Goal: Transaction & Acquisition: Download file/media

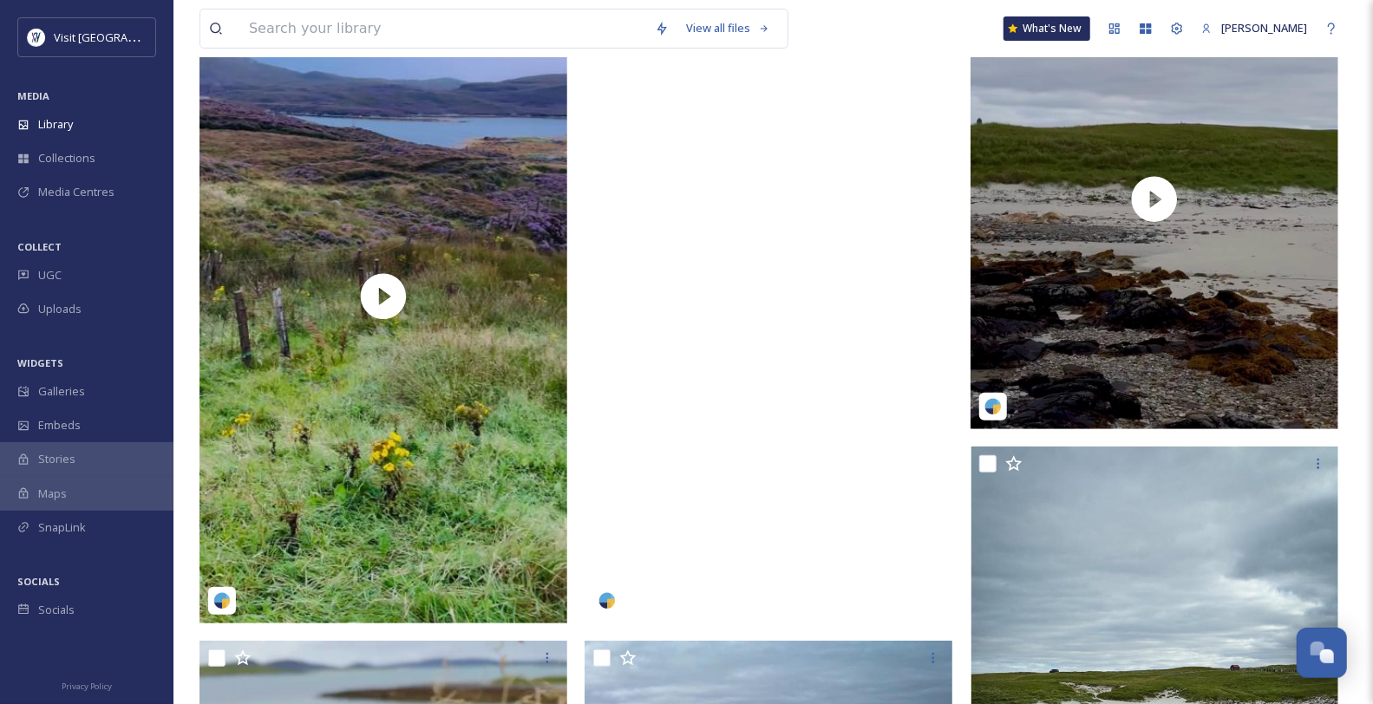
scroll to position [481, 0]
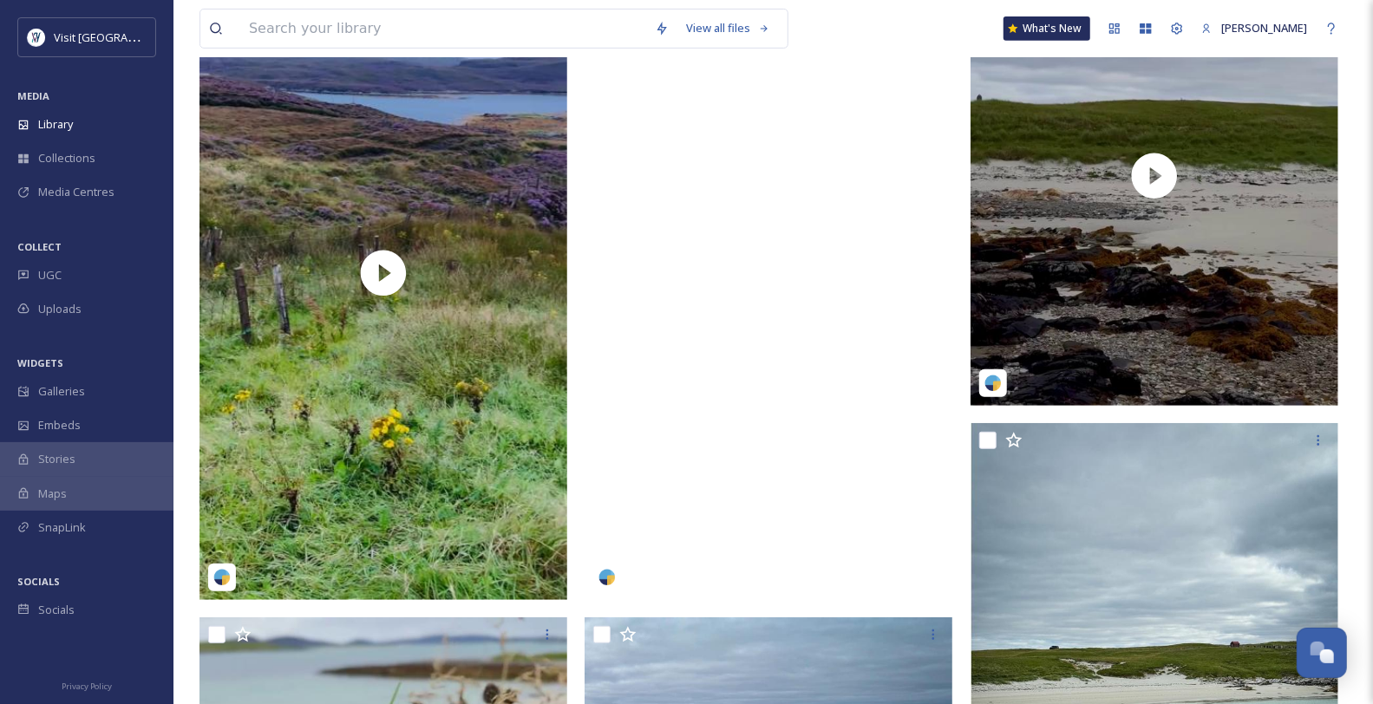
click at [796, 332] on video "backpackinbek-6151589.mp4" at bounding box center [769, 273] width 368 height 654
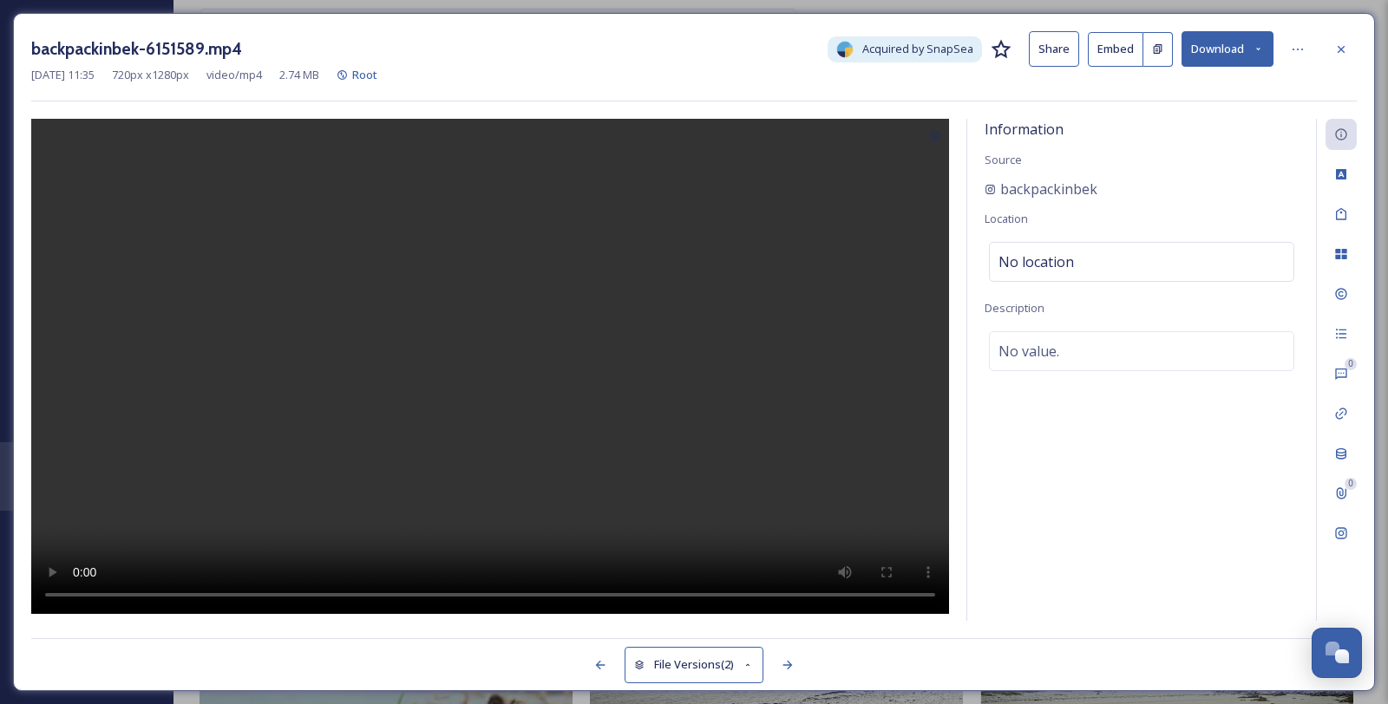
click at [1265, 56] on button "Download" at bounding box center [1227, 49] width 92 height 36
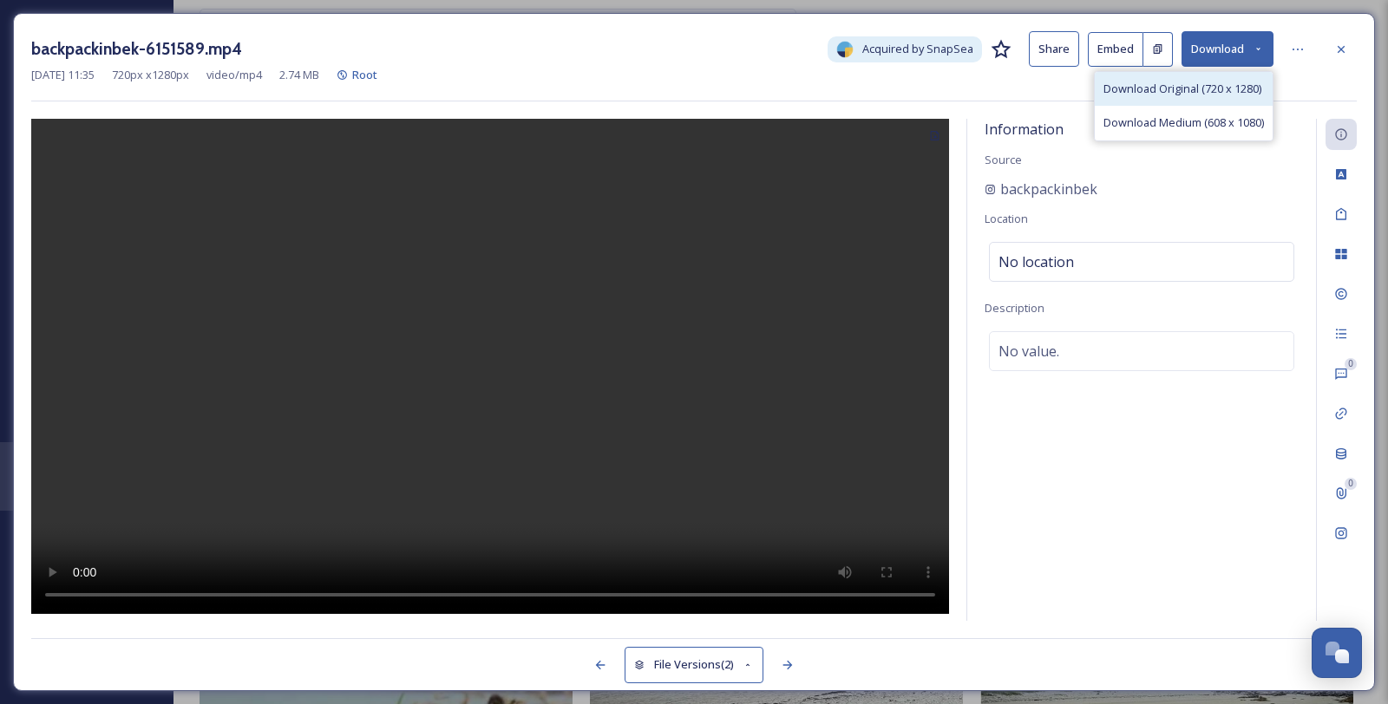
click at [1238, 97] on span "Download Original (720 x 1280)" at bounding box center [1182, 89] width 158 height 16
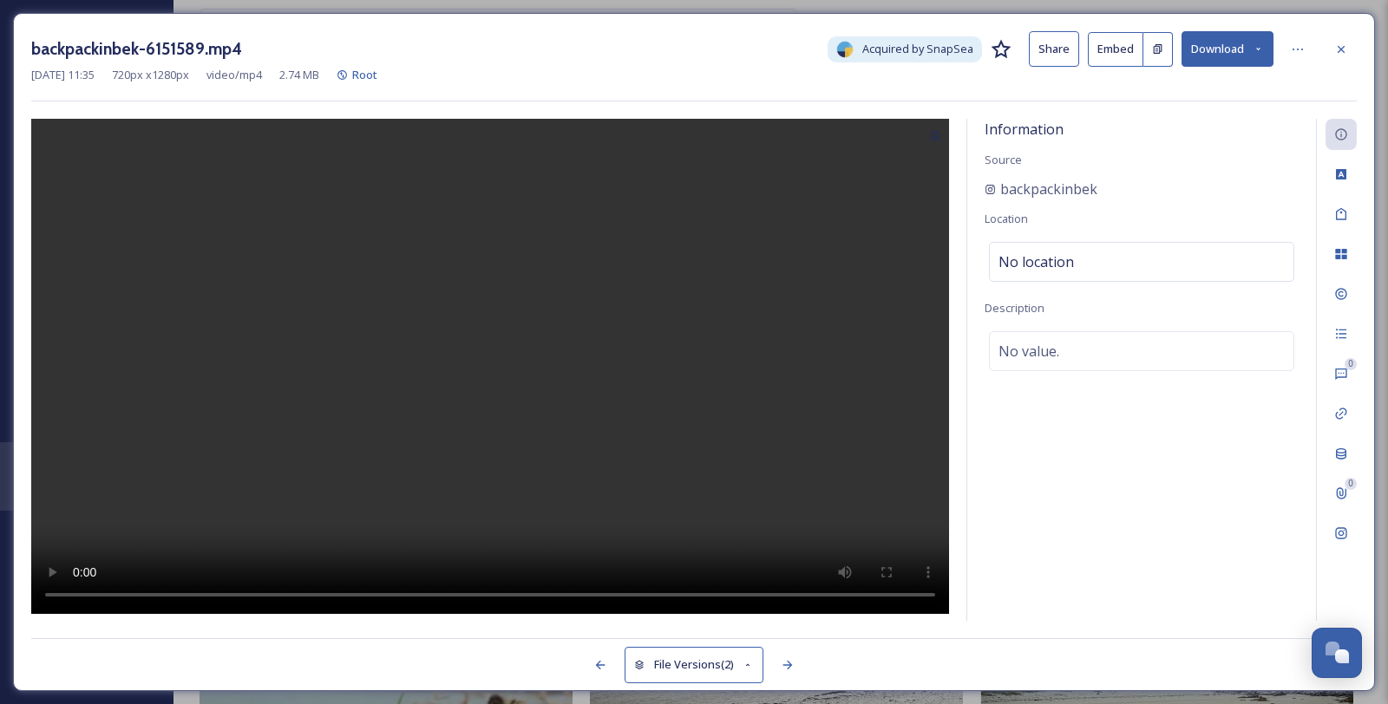
click at [1341, 46] on icon at bounding box center [1341, 50] width 14 height 14
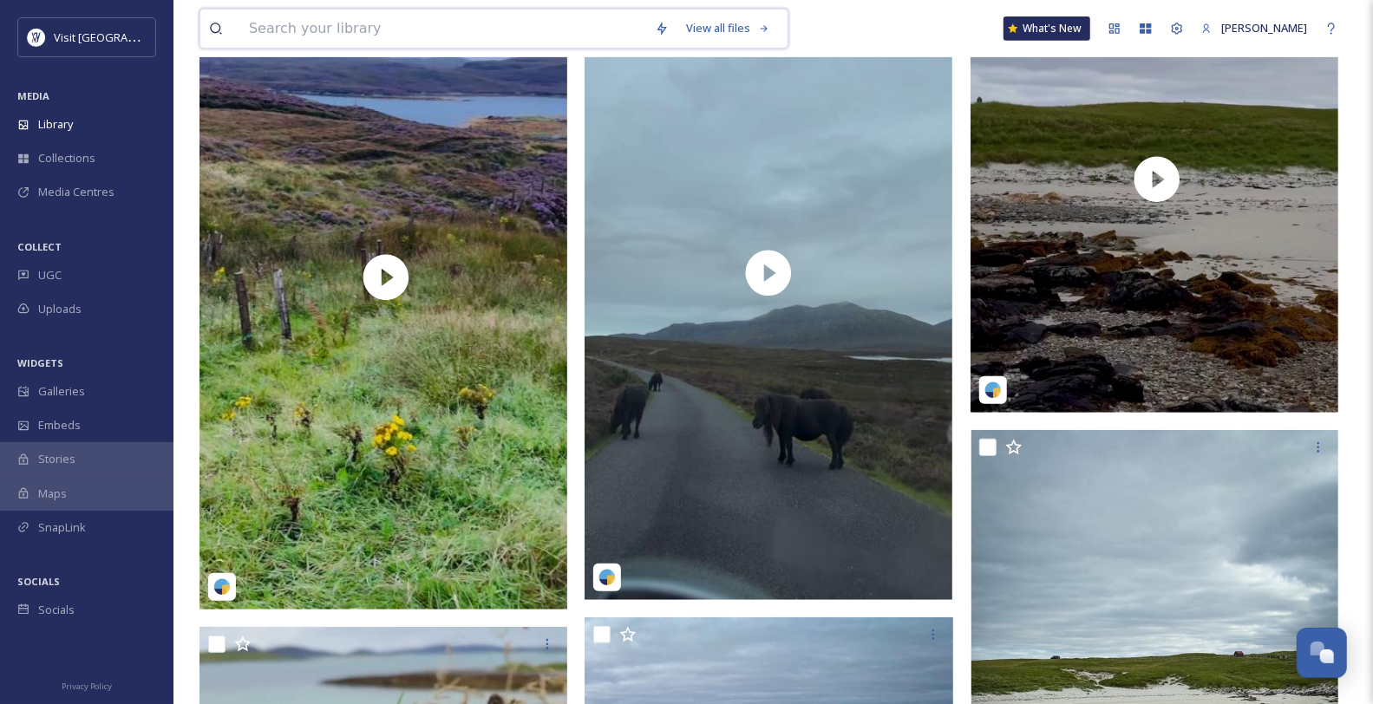
drag, startPoint x: 398, startPoint y: 41, endPoint x: 500, endPoint y: 7, distance: 107.8
click at [398, 40] on input at bounding box center [443, 29] width 406 height 38
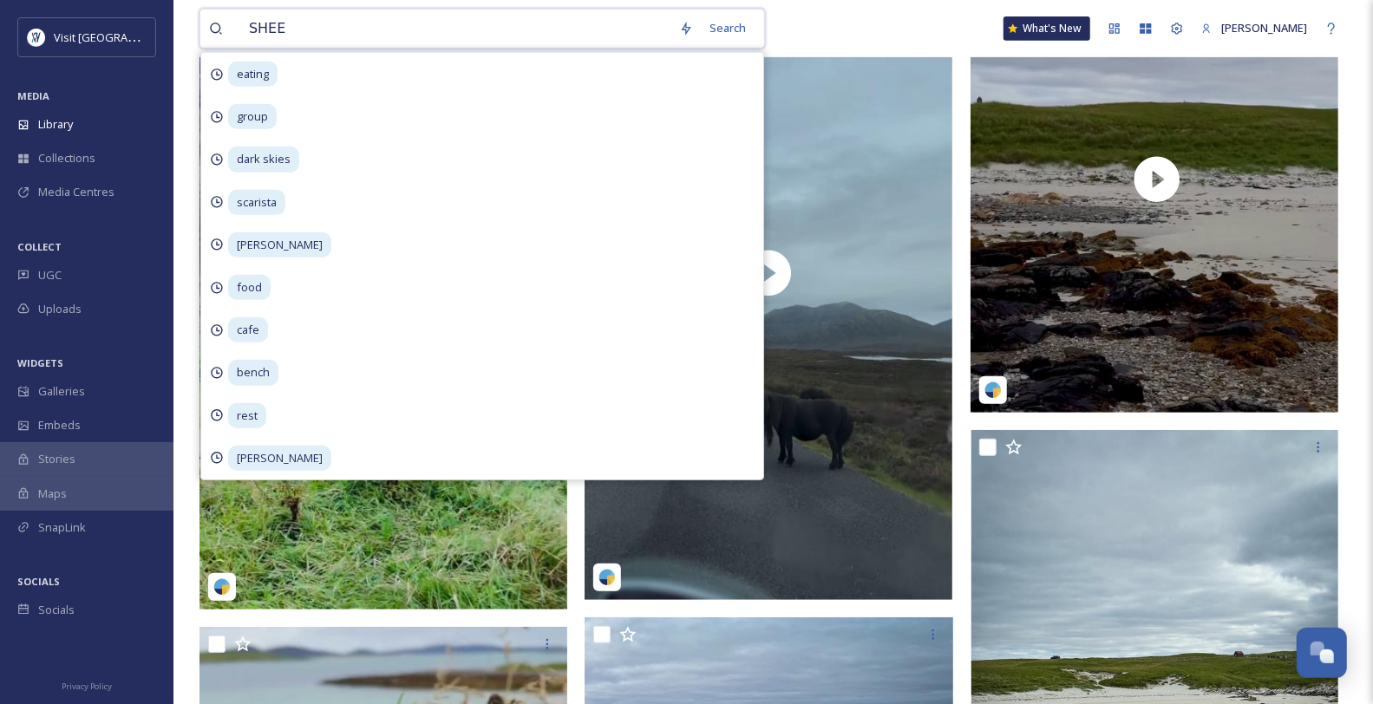
type input "SHEEP"
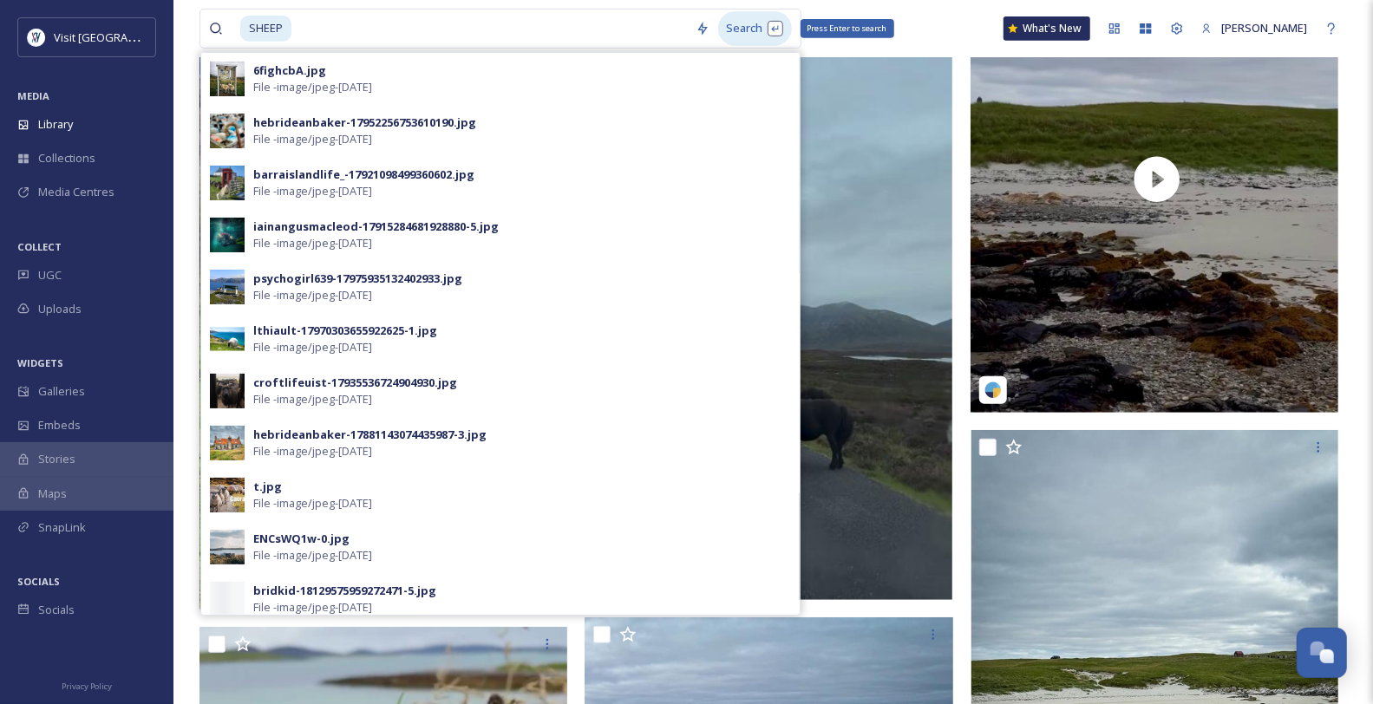
click at [749, 32] on div "Search Press Enter to search" at bounding box center [755, 28] width 74 height 34
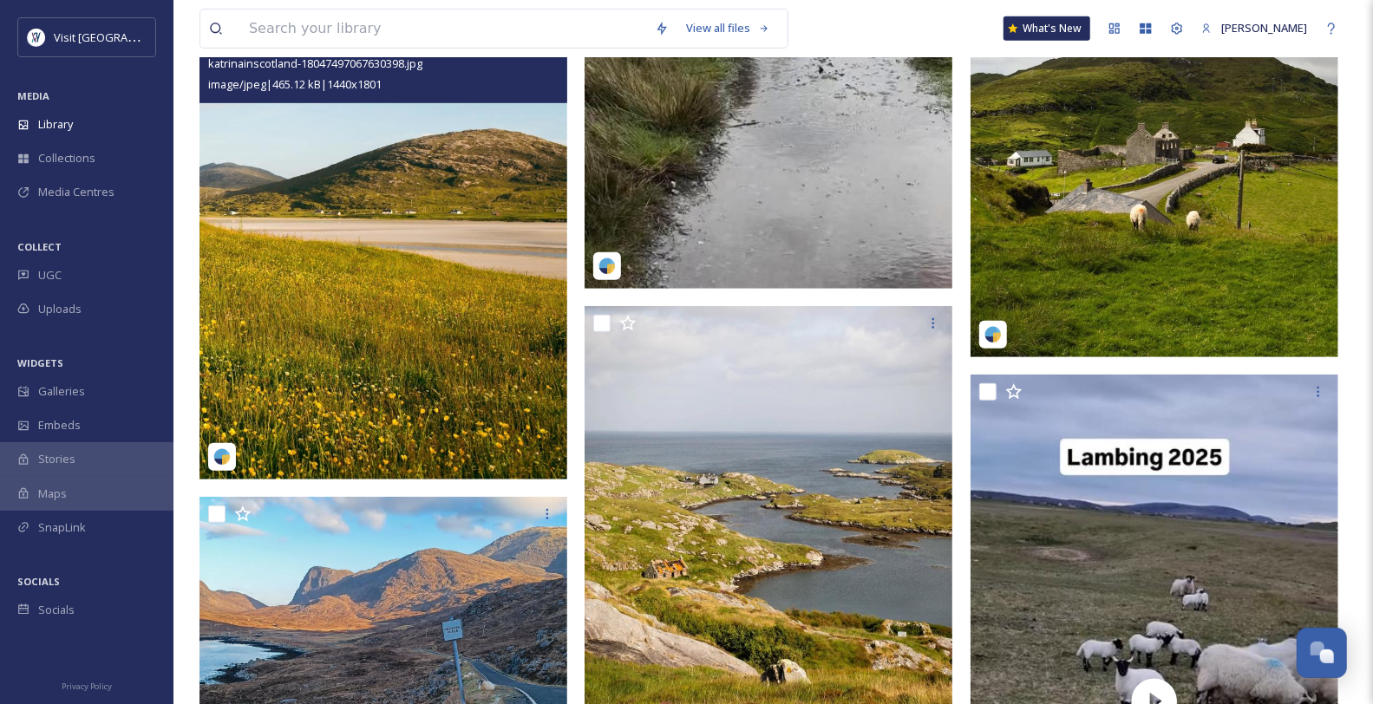
scroll to position [867, 0]
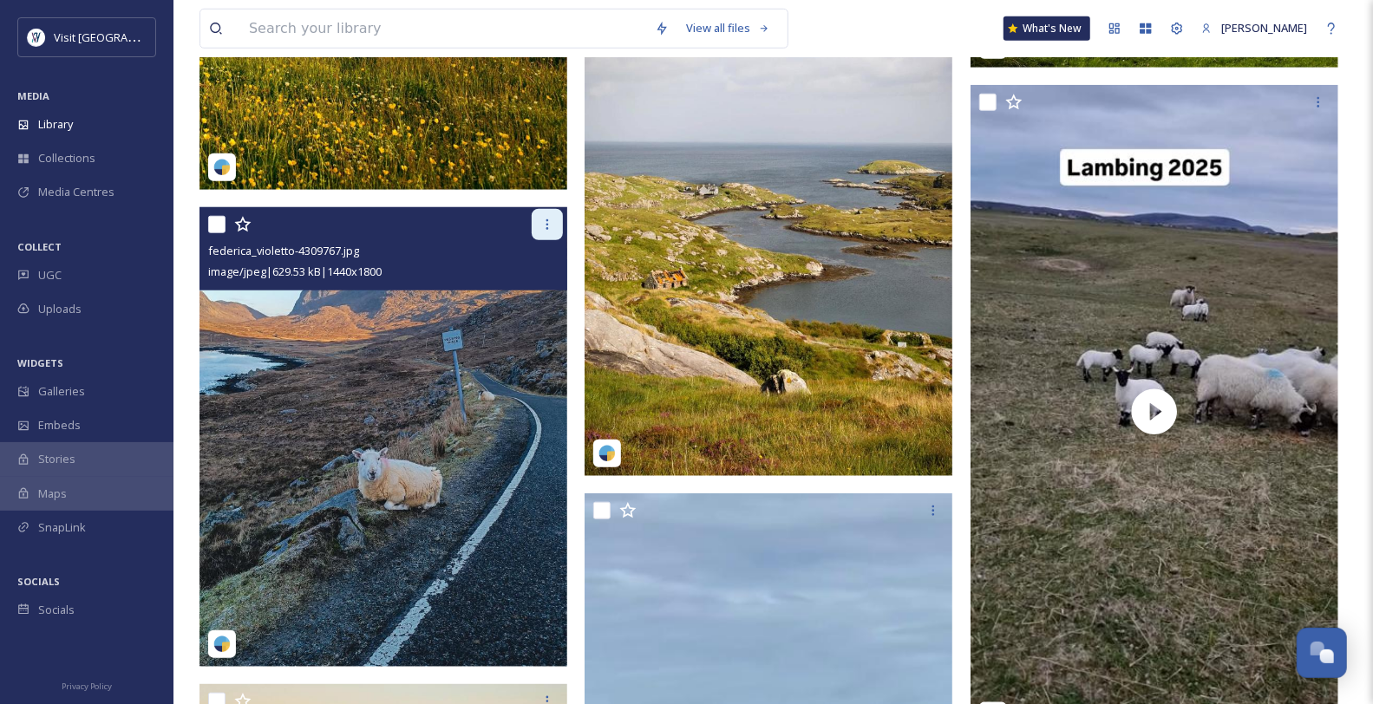
click at [546, 232] on icon at bounding box center [547, 225] width 14 height 14
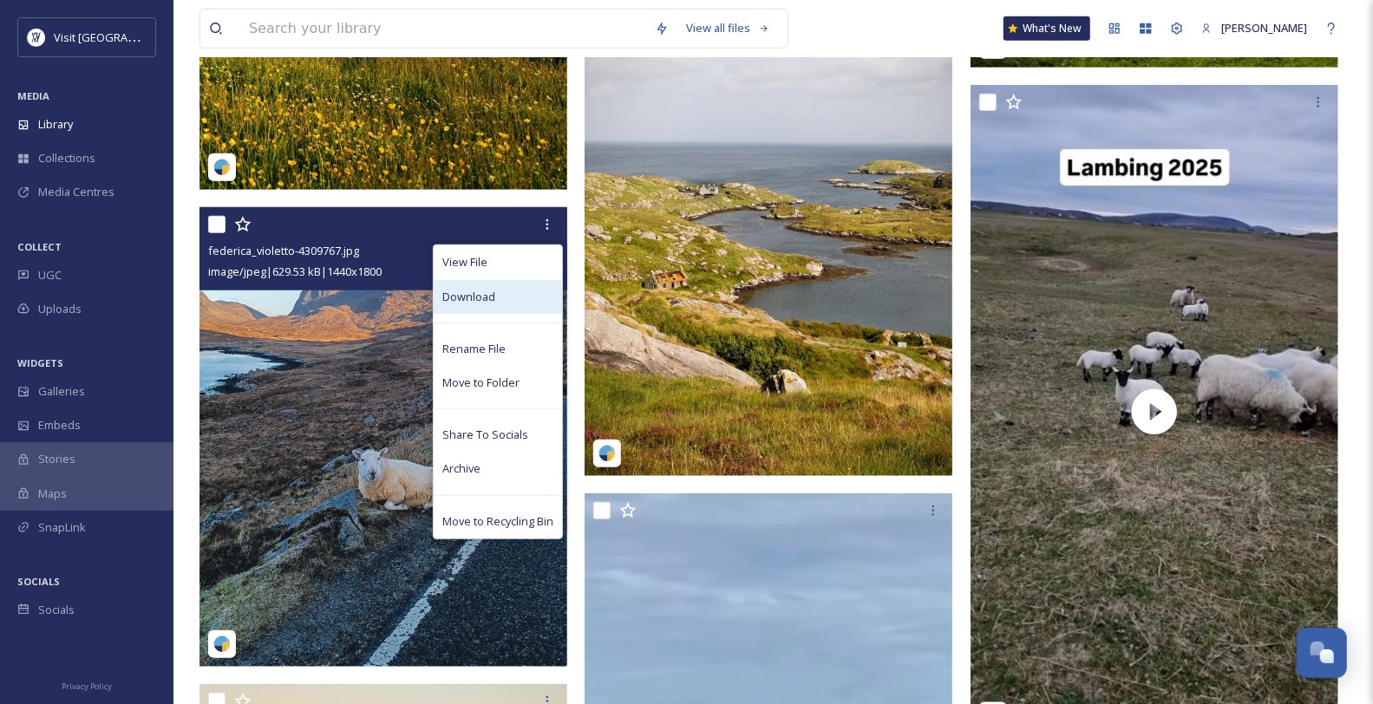
click at [500, 314] on div "Download" at bounding box center [498, 297] width 128 height 34
